Goal: Transaction & Acquisition: Purchase product/service

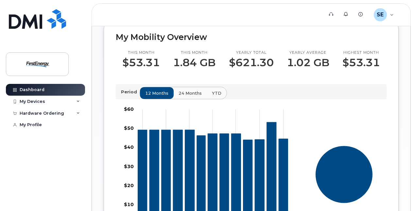
scroll to position [98, 0]
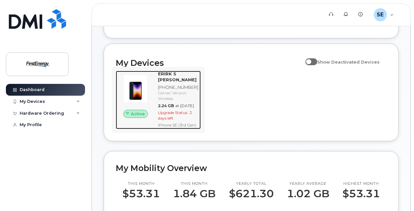
click at [161, 118] on span "2 days left" at bounding box center [175, 115] width 34 height 10
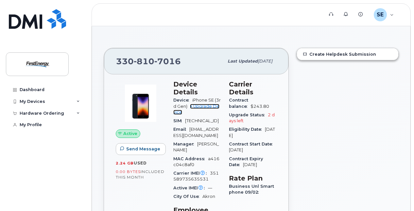
click at [199, 106] on link "+ Upgrade Device" at bounding box center [196, 109] width 46 height 11
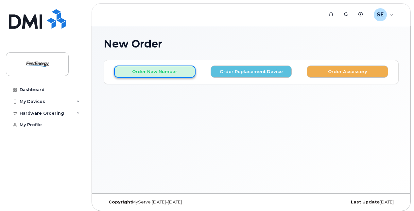
click at [160, 71] on button "Order New Number" at bounding box center [154, 71] width 81 height 12
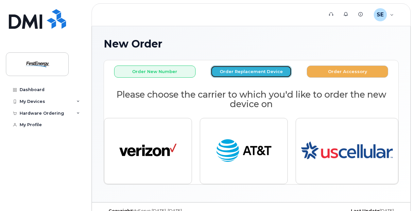
click at [235, 70] on button "Order Replacement Device" at bounding box center [251, 71] width 81 height 12
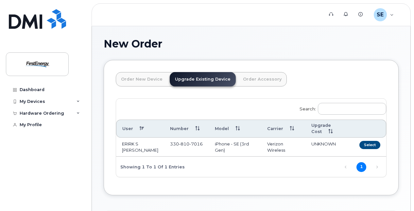
click at [208, 77] on link "Upgrade Existing Device" at bounding box center [203, 79] width 66 height 14
click at [375, 145] on button "Select" at bounding box center [369, 145] width 21 height 8
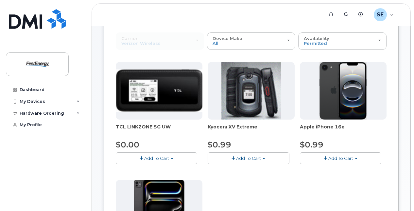
scroll to position [65, 0]
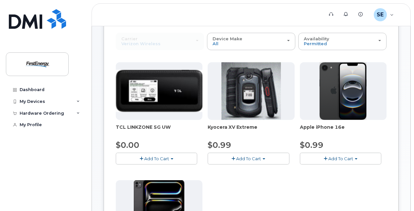
click at [335, 158] on span "Add To Cart" at bounding box center [340, 158] width 25 height 5
click at [327, 157] on span "button" at bounding box center [326, 158] width 4 height 4
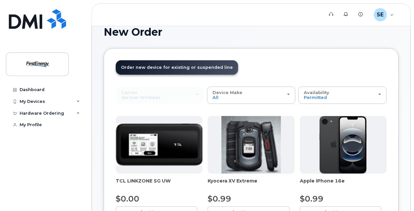
scroll to position [0, 0]
